Goal: Transaction & Acquisition: Obtain resource

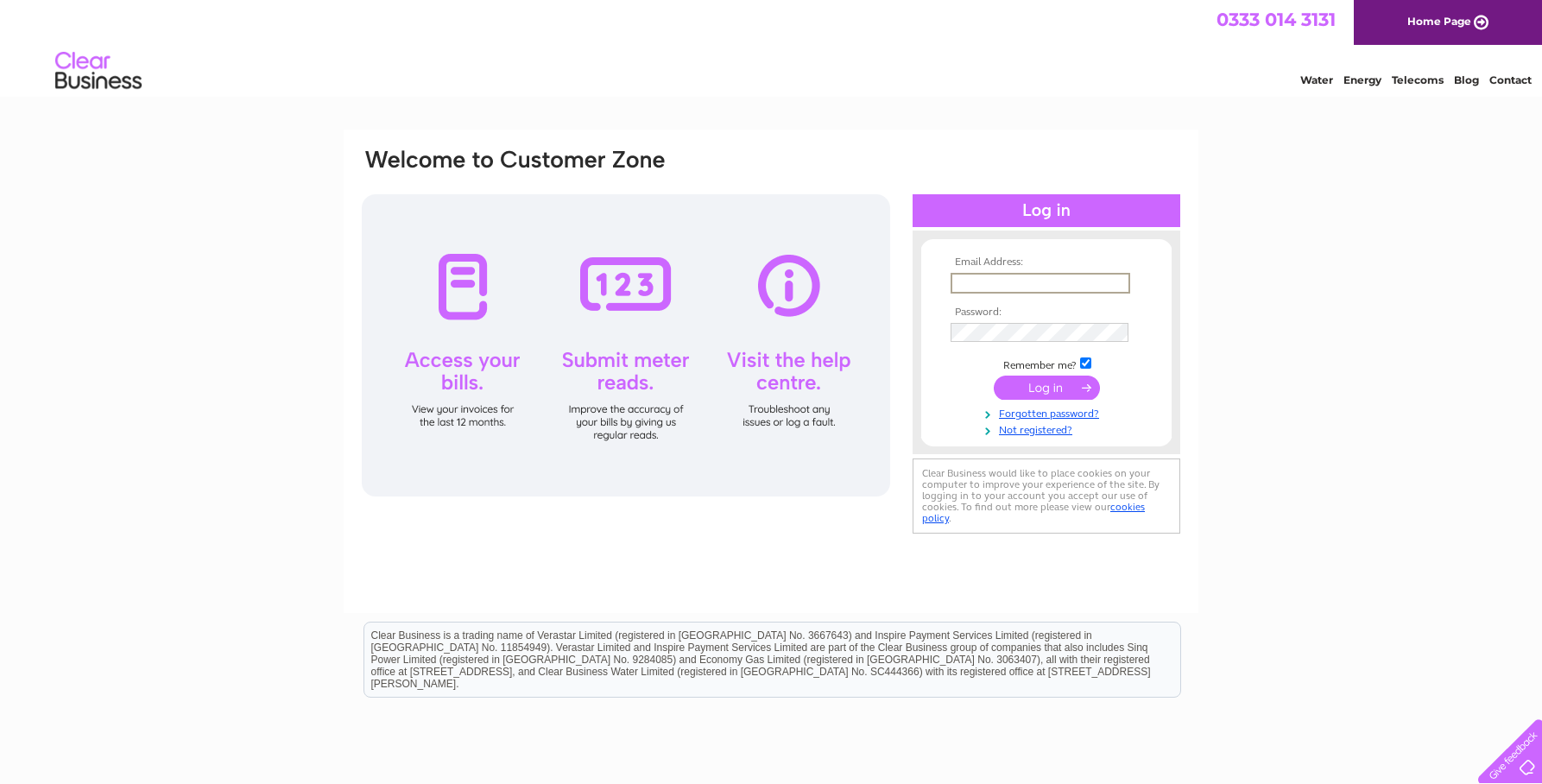
type input "[EMAIL_ADDRESS][DOMAIN_NAME]"
click at [994, 375] on input "submit" at bounding box center [1047, 387] width 106 height 24
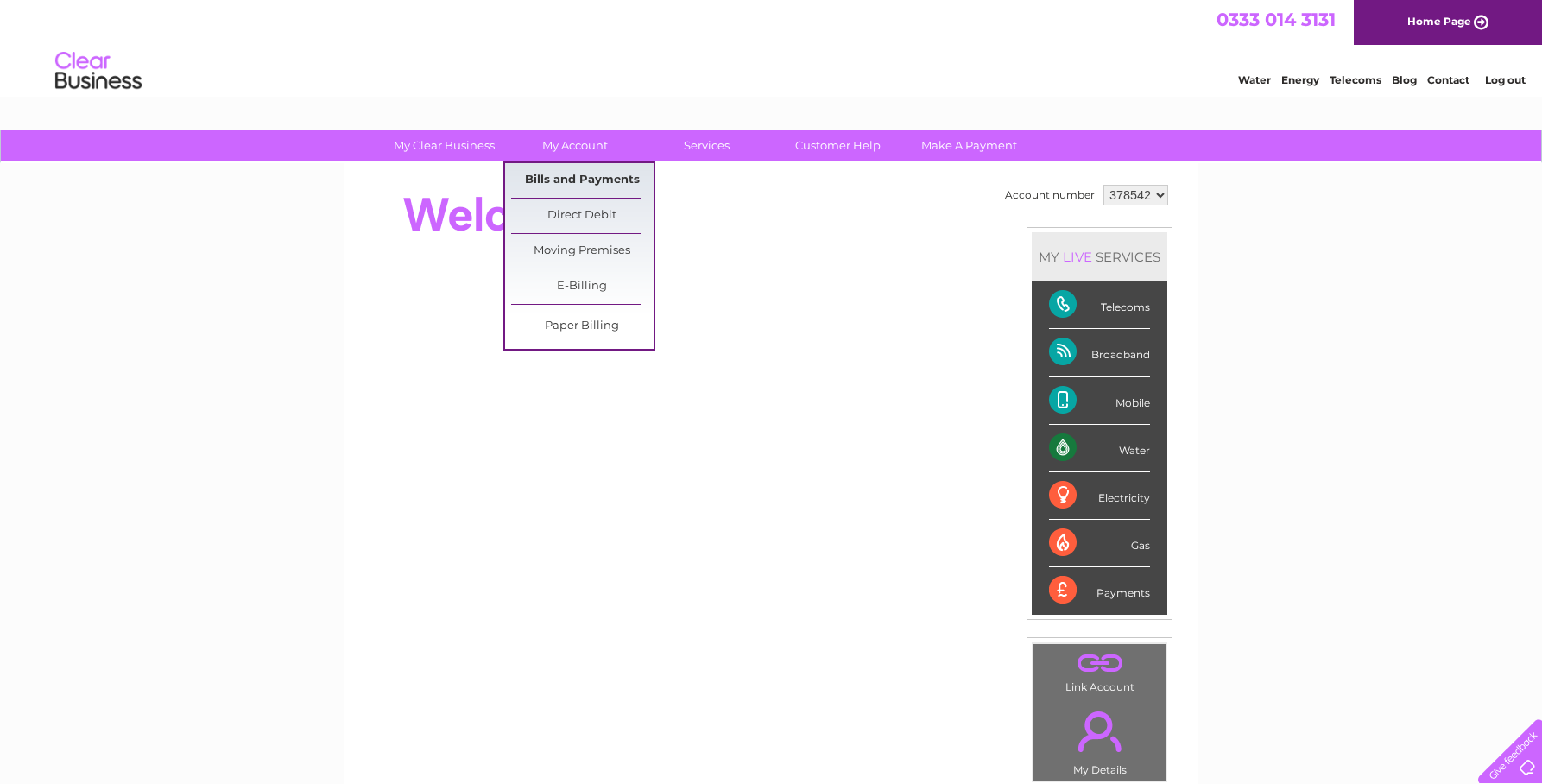
click at [587, 172] on link "Bills and Payments" at bounding box center [582, 179] width 142 height 34
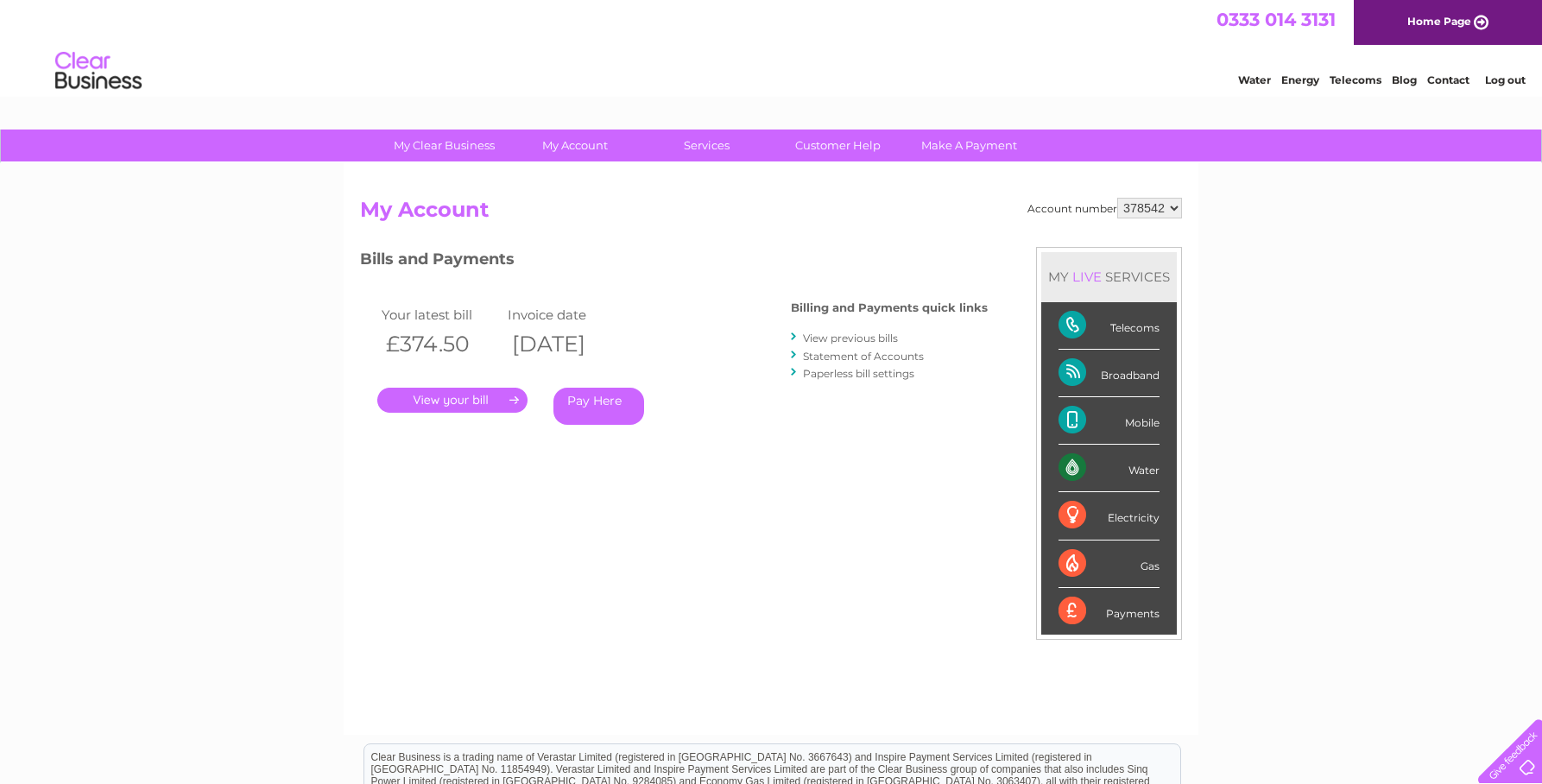
click at [846, 338] on link "View previous bills" at bounding box center [850, 337] width 95 height 13
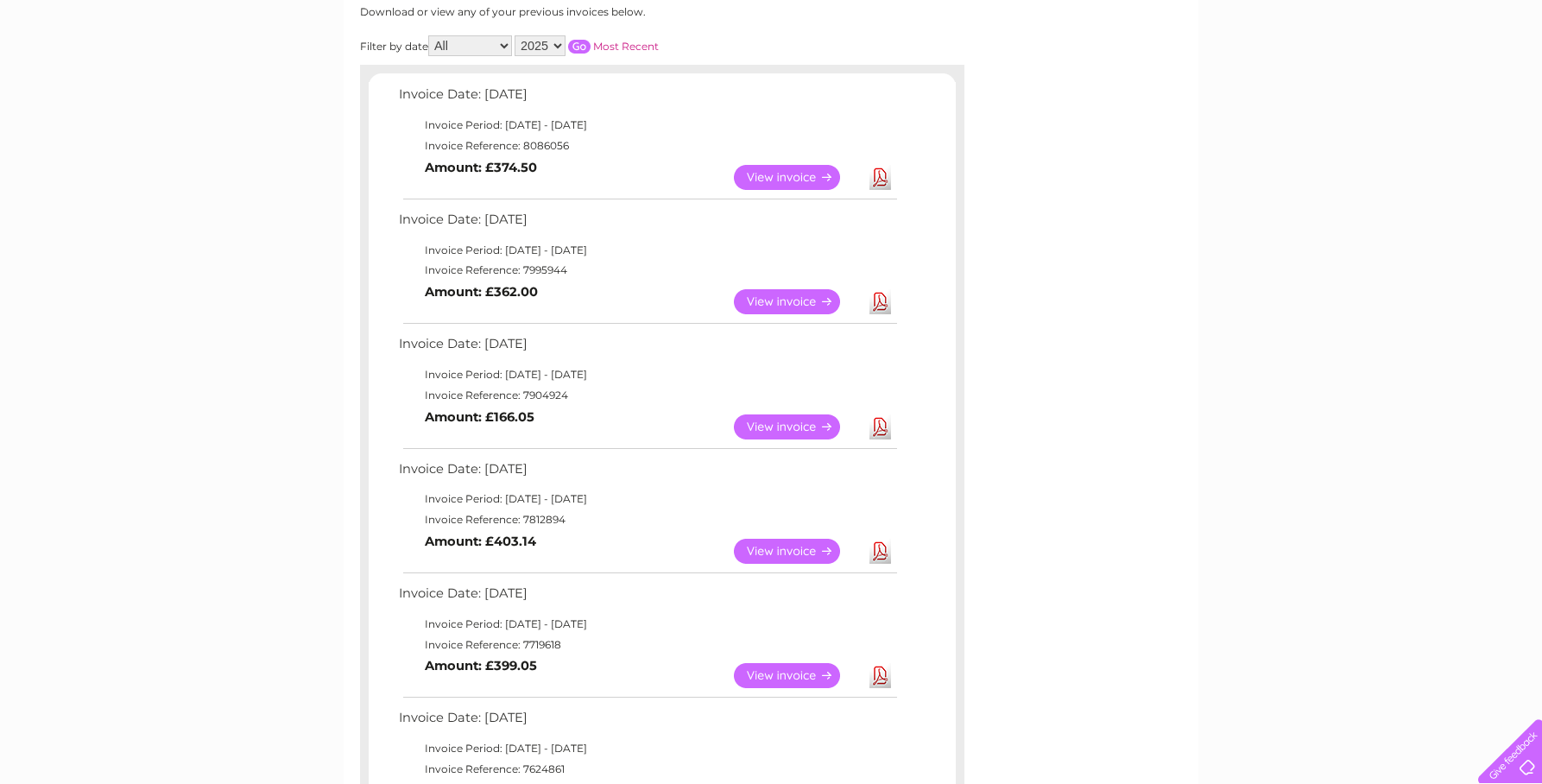
scroll to position [259, 0]
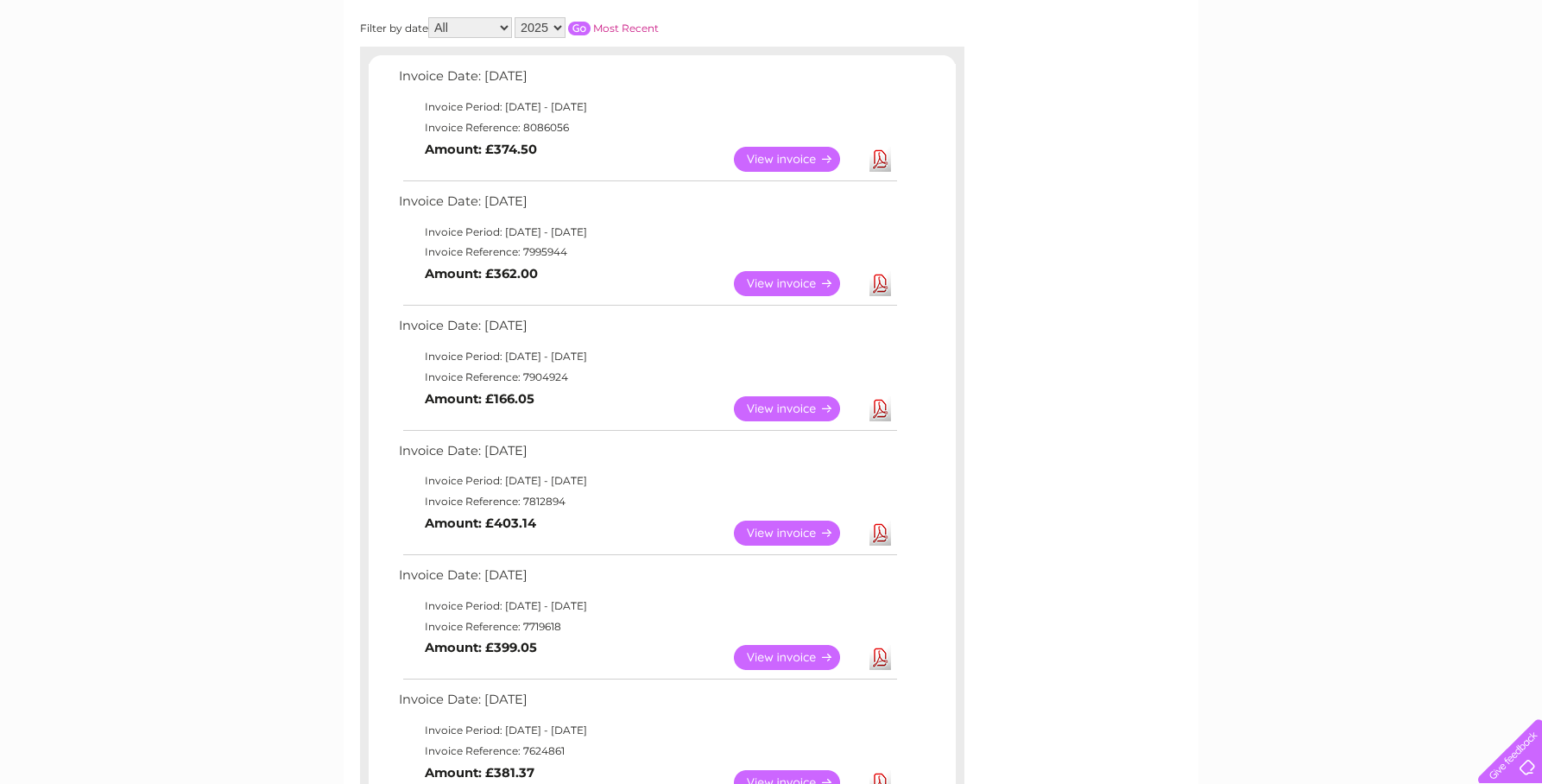
drag, startPoint x: 881, startPoint y: 530, endPoint x: 897, endPoint y: 531, distance: 16.0
click at [881, 530] on link "Download" at bounding box center [880, 533] width 21 height 25
drag, startPoint x: 885, startPoint y: 412, endPoint x: 948, endPoint y: 412, distance: 63.0
click at [885, 412] on link "Download" at bounding box center [880, 409] width 21 height 25
click at [890, 282] on link "Download" at bounding box center [880, 284] width 21 height 25
